Goal: Task Accomplishment & Management: Manage account settings

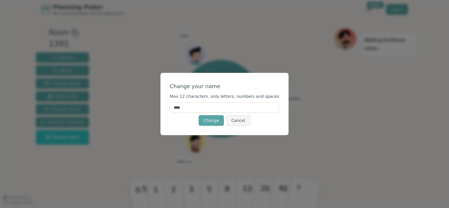
drag, startPoint x: 190, startPoint y: 108, endPoint x: 173, endPoint y: 107, distance: 16.8
click at [173, 107] on div "Change your name Max 12 characters, only letters, numbers and spaces **** Chang…" at bounding box center [225, 104] width 129 height 62
type input "**"
click at [211, 118] on button "Change" at bounding box center [211, 120] width 25 height 11
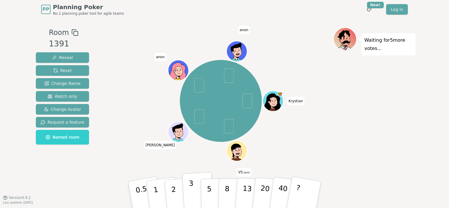
click at [188, 191] on button "3" at bounding box center [198, 195] width 32 height 46
click at [118, 83] on div "[PERSON_NAME] VS (you) [PERSON_NAME] [PERSON_NAME]" at bounding box center [221, 101] width 225 height 126
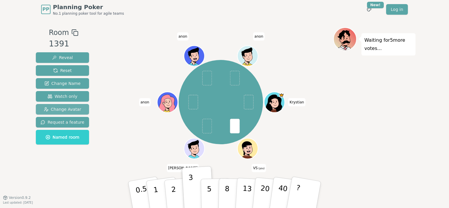
click at [60, 109] on span "Change Avatar" at bounding box center [63, 109] width 38 height 6
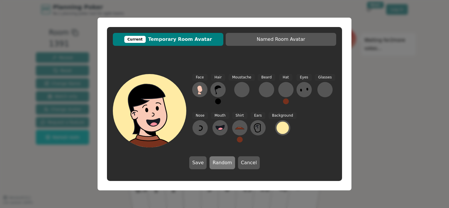
click at [224, 164] on button "Random" at bounding box center [222, 162] width 25 height 13
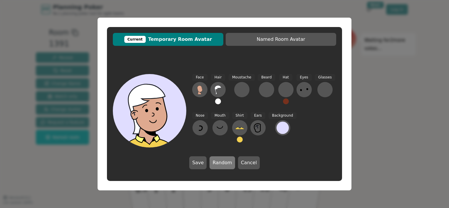
click at [220, 164] on button "Random" at bounding box center [222, 162] width 25 height 13
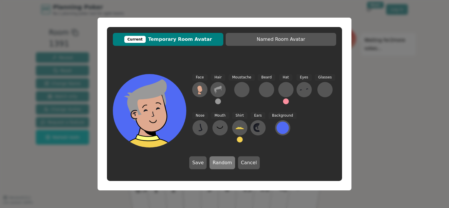
click at [220, 164] on button "Random" at bounding box center [222, 162] width 25 height 13
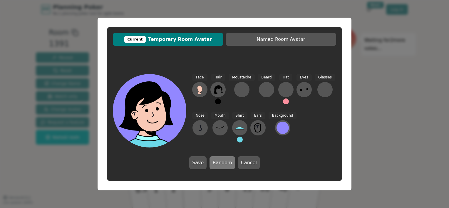
click at [220, 164] on button "Random" at bounding box center [222, 162] width 25 height 13
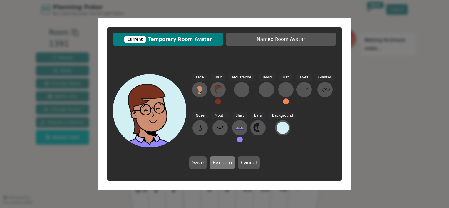
click at [220, 164] on button "Random" at bounding box center [222, 162] width 25 height 13
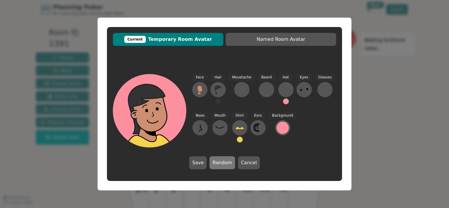
click at [220, 164] on button "Random" at bounding box center [222, 162] width 25 height 13
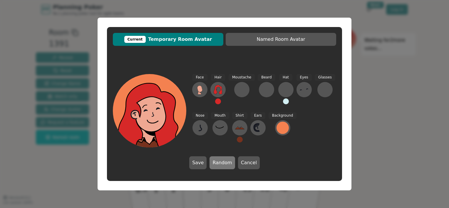
click at [220, 164] on button "Random" at bounding box center [222, 162] width 25 height 13
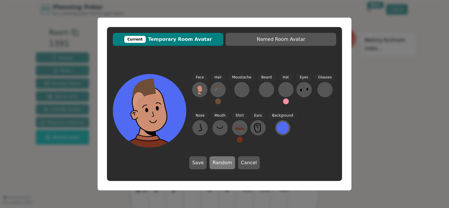
click at [220, 164] on button "Random" at bounding box center [222, 162] width 25 height 13
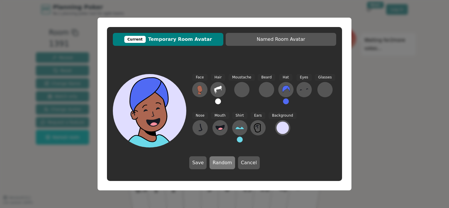
click at [220, 164] on button "Random" at bounding box center [222, 162] width 25 height 13
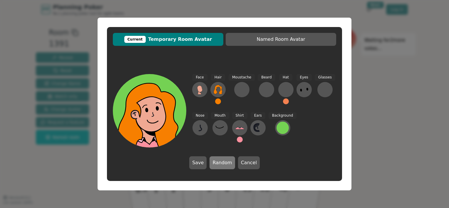
click at [220, 164] on button "Random" at bounding box center [222, 162] width 25 height 13
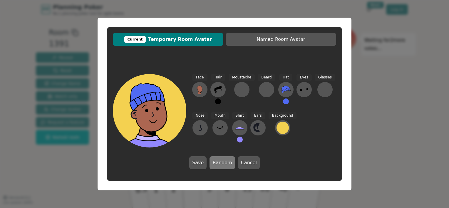
click at [220, 164] on button "Random" at bounding box center [222, 162] width 25 height 13
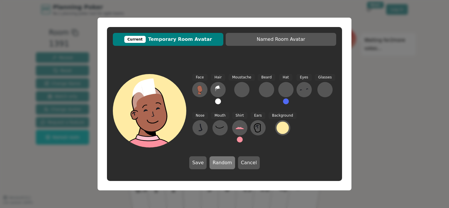
click at [220, 164] on button "Random" at bounding box center [222, 162] width 25 height 13
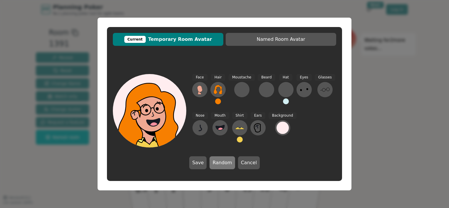
click at [220, 164] on button "Random" at bounding box center [222, 162] width 25 height 13
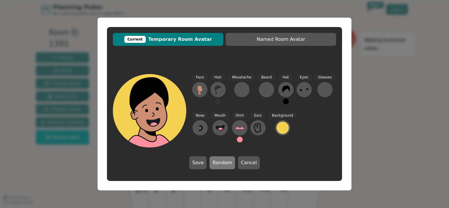
click at [220, 164] on button "Random" at bounding box center [222, 162] width 25 height 13
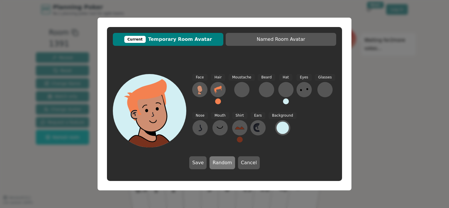
click at [220, 164] on button "Random" at bounding box center [222, 162] width 25 height 13
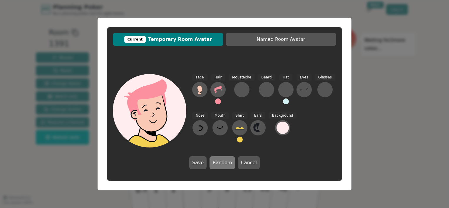
click at [220, 164] on button "Random" at bounding box center [222, 162] width 25 height 13
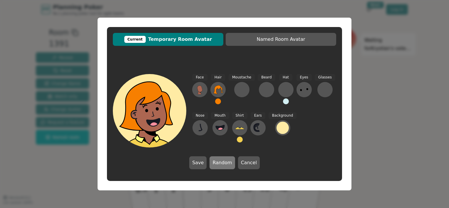
click at [220, 164] on button "Random" at bounding box center [222, 162] width 25 height 13
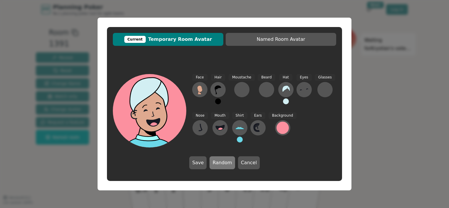
click at [220, 164] on button "Random" at bounding box center [222, 162] width 25 height 13
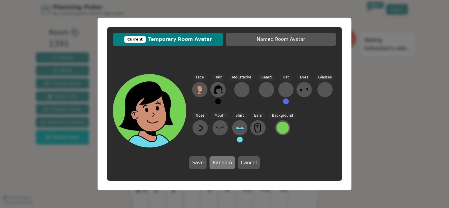
click at [220, 164] on button "Random" at bounding box center [222, 162] width 25 height 13
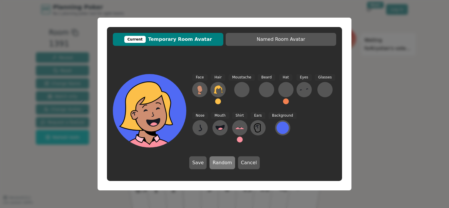
click at [220, 164] on button "Random" at bounding box center [222, 162] width 25 height 13
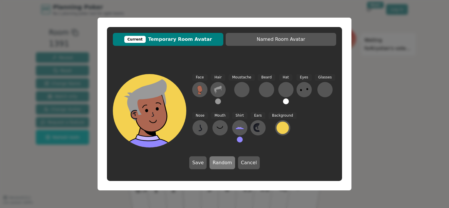
click at [220, 164] on button "Random" at bounding box center [222, 162] width 25 height 13
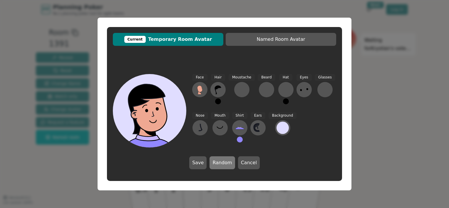
click at [220, 164] on button "Random" at bounding box center [222, 162] width 25 height 13
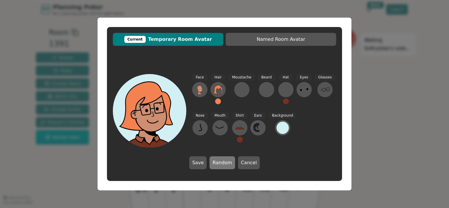
click at [220, 164] on button "Random" at bounding box center [222, 162] width 25 height 13
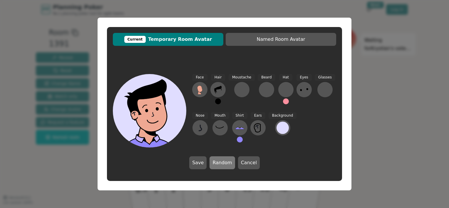
click at [220, 164] on button "Random" at bounding box center [222, 162] width 25 height 13
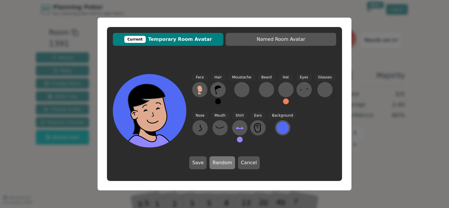
click at [220, 164] on button "Random" at bounding box center [222, 162] width 25 height 13
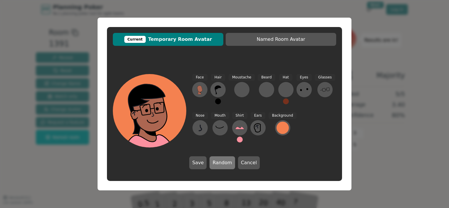
click at [220, 164] on button "Random" at bounding box center [222, 162] width 25 height 13
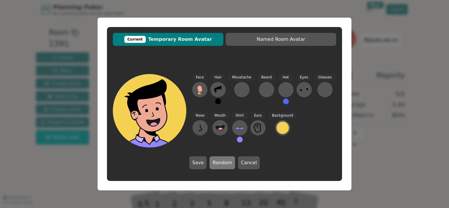
click at [220, 164] on button "Random" at bounding box center [222, 162] width 25 height 13
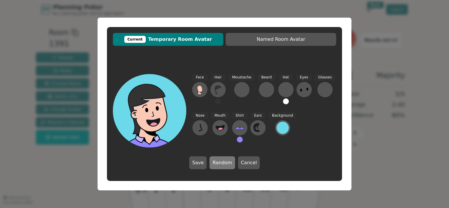
click at [220, 164] on button "Random" at bounding box center [222, 162] width 25 height 13
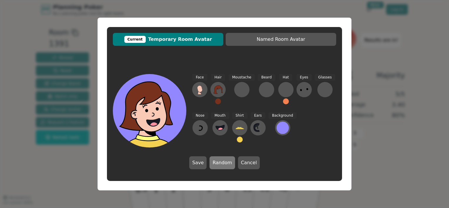
click at [220, 164] on button "Random" at bounding box center [222, 162] width 25 height 13
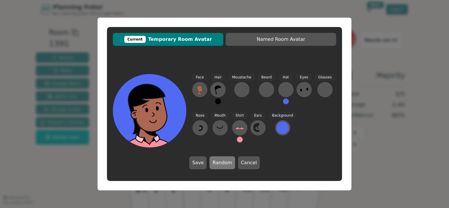
click at [220, 164] on button "Random" at bounding box center [222, 162] width 25 height 13
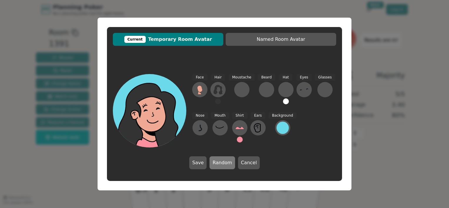
click at [220, 164] on button "Random" at bounding box center [222, 162] width 25 height 13
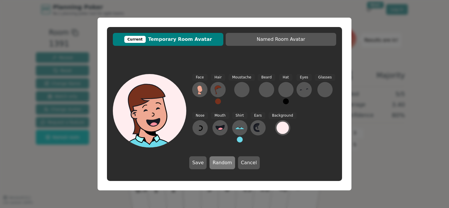
click at [220, 164] on button "Random" at bounding box center [222, 162] width 25 height 13
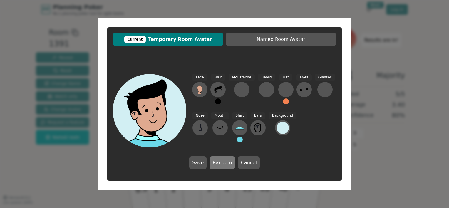
click at [220, 164] on button "Random" at bounding box center [222, 162] width 25 height 13
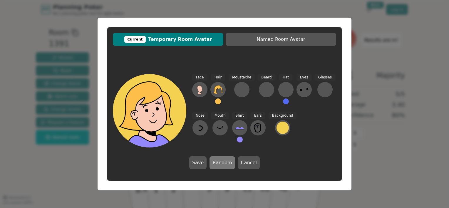
click at [220, 164] on button "Random" at bounding box center [222, 162] width 25 height 13
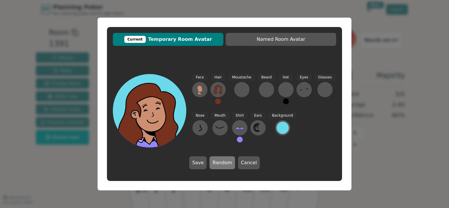
click at [220, 164] on button "Random" at bounding box center [222, 162] width 25 height 13
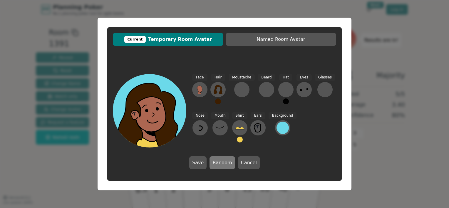
click at [220, 164] on button "Random" at bounding box center [222, 162] width 25 height 13
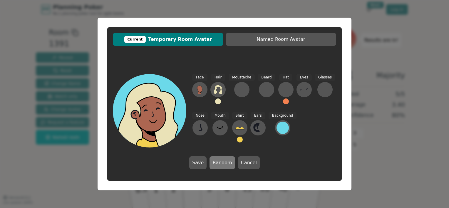
click at [220, 164] on button "Random" at bounding box center [222, 162] width 25 height 13
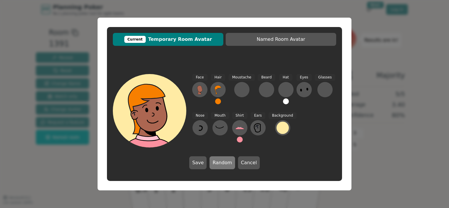
click at [220, 164] on button "Random" at bounding box center [222, 162] width 25 height 13
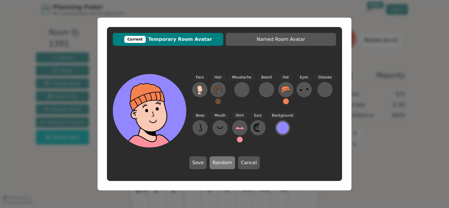
click at [220, 164] on button "Random" at bounding box center [222, 162] width 25 height 13
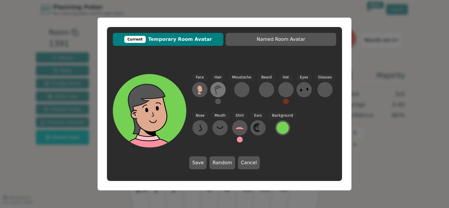
click at [216, 88] on icon at bounding box center [218, 90] width 6 height 9
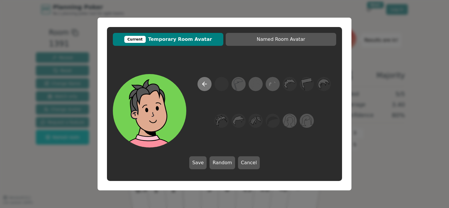
click at [202, 81] on icon at bounding box center [204, 84] width 7 height 7
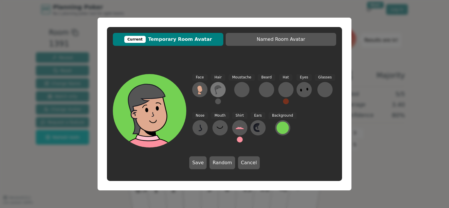
click at [219, 89] on icon at bounding box center [218, 89] width 9 height 9
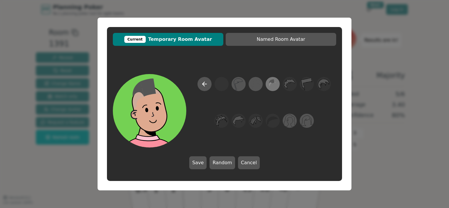
click at [270, 83] on icon at bounding box center [270, 84] width 3 height 4
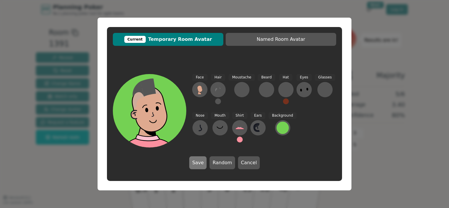
click at [203, 164] on button "Save" at bounding box center [197, 162] width 17 height 13
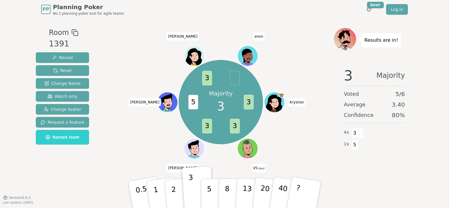
click at [249, 149] on icon at bounding box center [249, 148] width 20 height 2
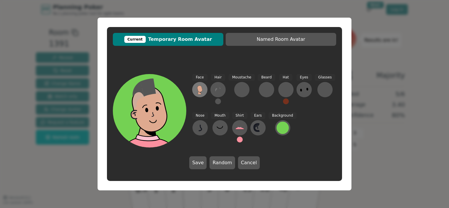
click at [202, 89] on icon at bounding box center [199, 89] width 5 height 6
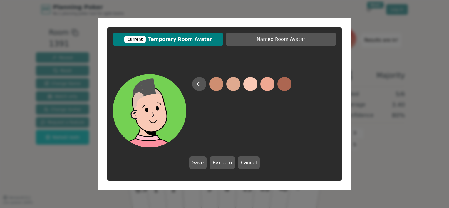
click at [248, 85] on button at bounding box center [251, 84] width 14 height 14
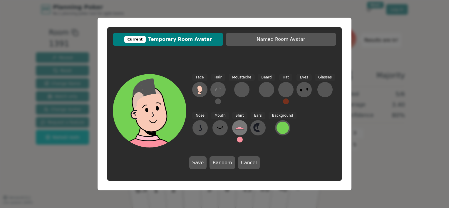
click at [240, 125] on icon at bounding box center [239, 127] width 9 height 9
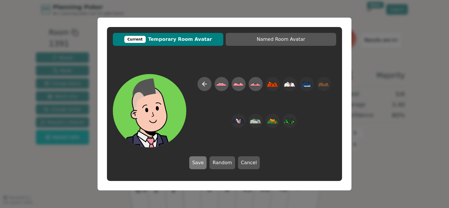
click at [201, 164] on button "Save" at bounding box center [197, 162] width 17 height 13
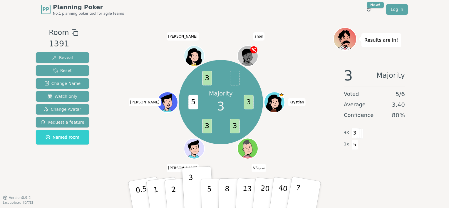
click at [247, 150] on icon at bounding box center [249, 151] width 10 height 3
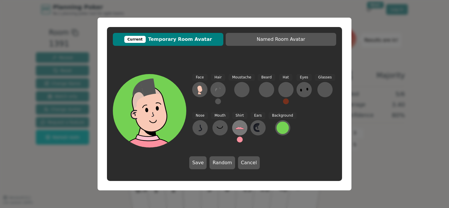
click at [236, 123] on icon at bounding box center [239, 127] width 9 height 9
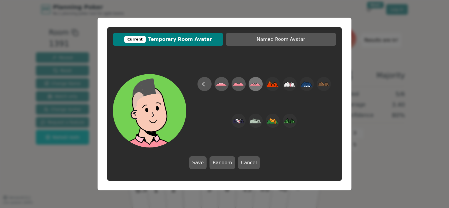
click at [255, 85] on icon at bounding box center [255, 85] width 11 height 2
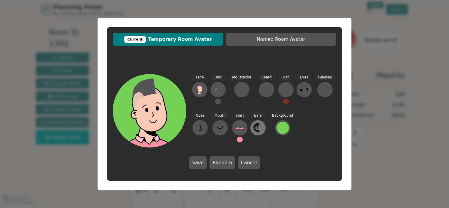
click at [256, 129] on icon at bounding box center [258, 127] width 9 height 9
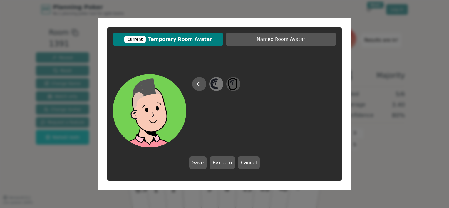
click at [218, 81] on icon at bounding box center [216, 84] width 11 height 13
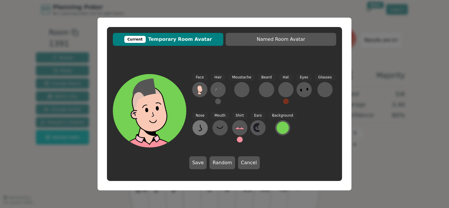
click at [201, 126] on icon at bounding box center [200, 128] width 3 height 6
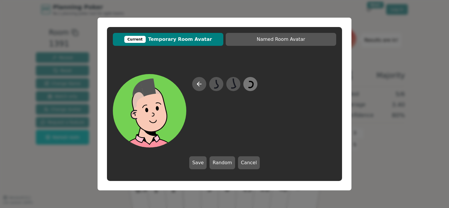
click at [251, 84] on icon at bounding box center [250, 84] width 11 height 13
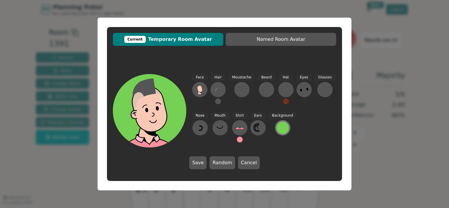
click at [277, 127] on div at bounding box center [283, 128] width 12 height 12
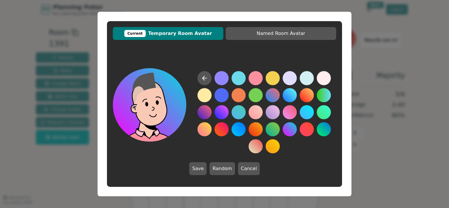
click at [285, 129] on button at bounding box center [290, 129] width 14 height 14
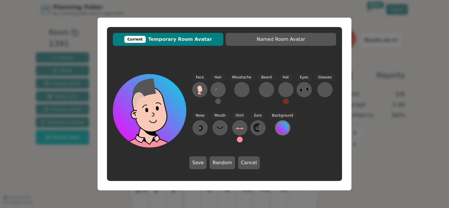
click at [279, 127] on div at bounding box center [283, 128] width 12 height 12
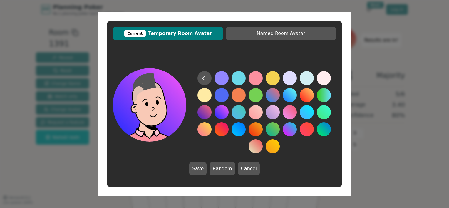
click at [222, 112] on button at bounding box center [222, 112] width 14 height 14
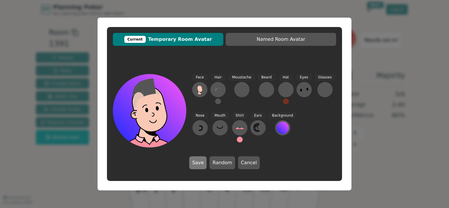
click at [200, 159] on button "Save" at bounding box center [197, 162] width 17 height 13
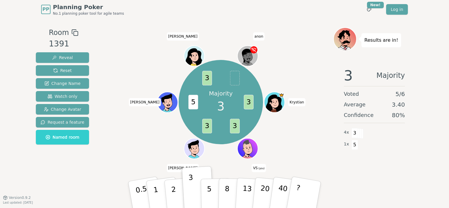
click at [249, 149] on icon at bounding box center [249, 150] width 2 height 2
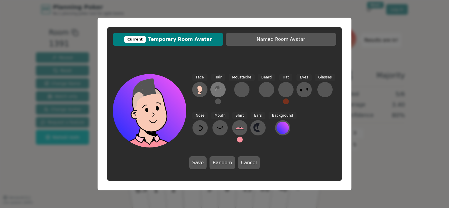
click at [219, 89] on icon at bounding box center [218, 89] width 9 height 9
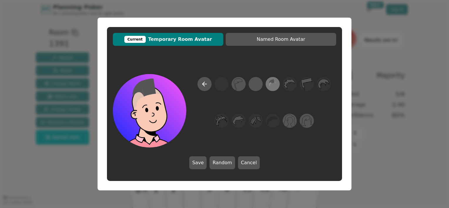
click at [274, 82] on icon at bounding box center [273, 81] width 4 height 4
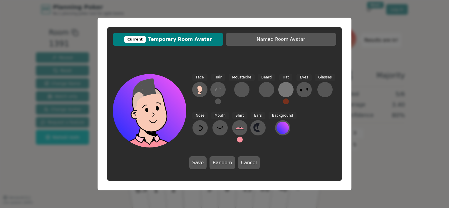
click at [283, 90] on div at bounding box center [285, 89] width 9 height 9
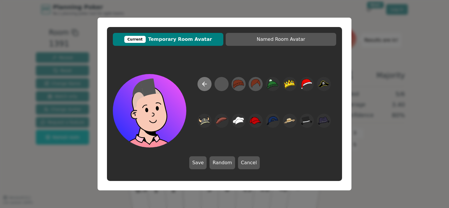
click at [204, 84] on icon at bounding box center [204, 84] width 7 height 7
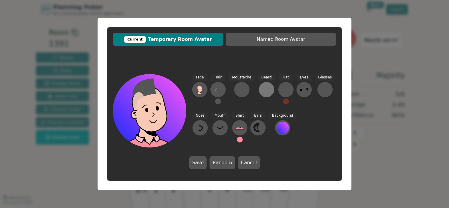
click at [264, 86] on div at bounding box center [266, 89] width 9 height 9
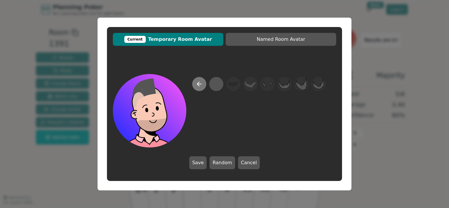
click at [196, 84] on icon at bounding box center [199, 84] width 7 height 7
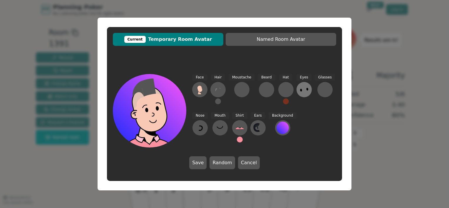
click at [300, 90] on ellipse at bounding box center [301, 90] width 2 height 3
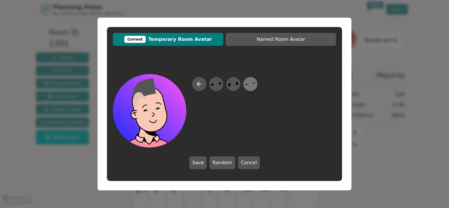
click at [251, 82] on icon at bounding box center [250, 84] width 11 height 13
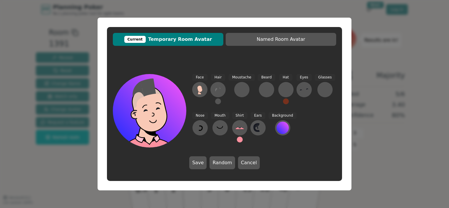
drag, startPoint x: 201, startPoint y: 163, endPoint x: 205, endPoint y: 162, distance: 4.2
click at [201, 163] on button "Save" at bounding box center [197, 162] width 17 height 13
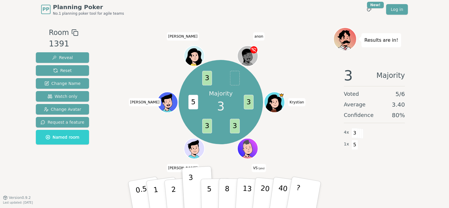
click at [285, 62] on div "Majority 3 3 3 3 5 3 [PERSON_NAME] VS (you) [PERSON_NAME] [PERSON_NAME] anon" at bounding box center [221, 102] width 225 height 129
